Goal: Task Accomplishment & Management: Use online tool/utility

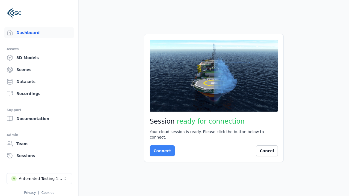
click at [160, 148] on button "Connect" at bounding box center [162, 150] width 25 height 11
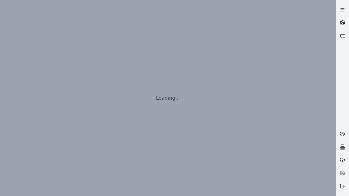
click at [342, 23] on icon at bounding box center [342, 22] width 3 height 2
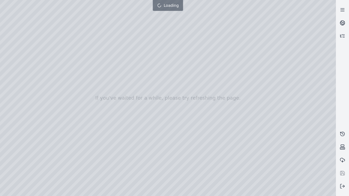
click at [1, 1] on div at bounding box center [168, 98] width 336 height 196
click at [307, 192] on div at bounding box center [168, 98] width 336 height 196
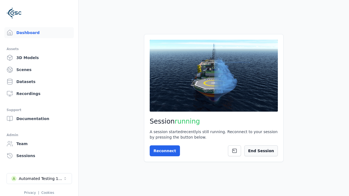
click at [263, 151] on button "End Session" at bounding box center [261, 150] width 34 height 11
